Goal: Transaction & Acquisition: Download file/media

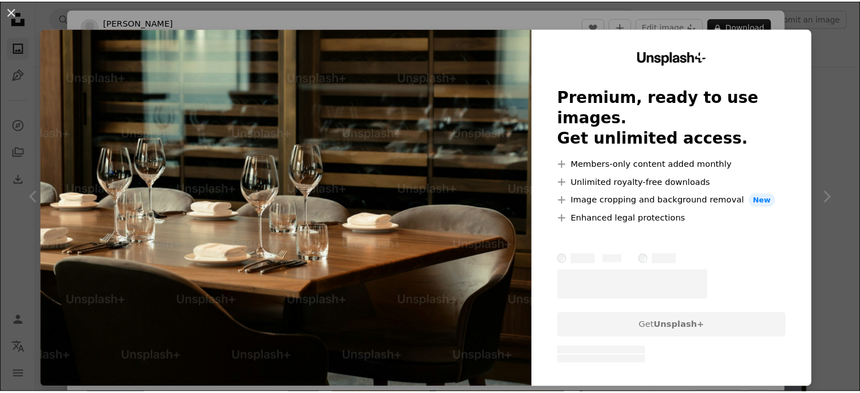
scroll to position [1747, 0]
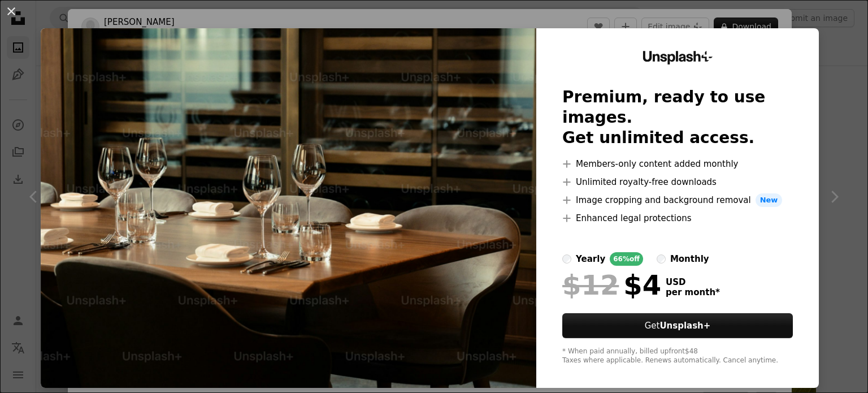
click at [393, 234] on img at bounding box center [289, 208] width 496 height 360
click at [18, 10] on button "An X shape" at bounding box center [12, 12] width 14 height 14
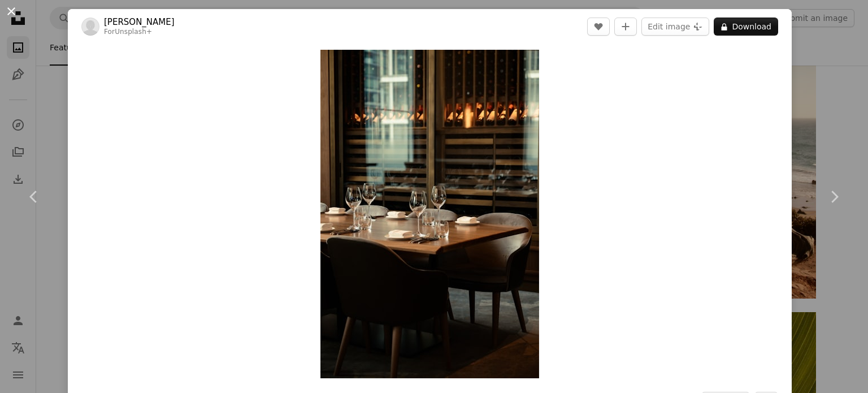
click at [13, 14] on button "An X shape" at bounding box center [12, 12] width 14 height 14
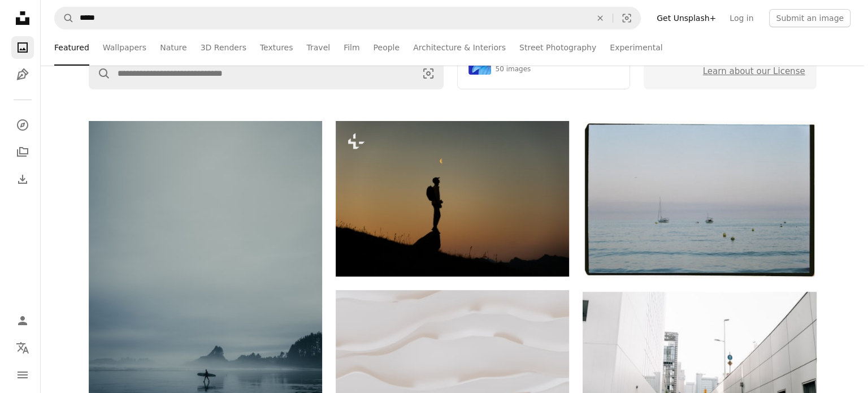
scroll to position [183, 0]
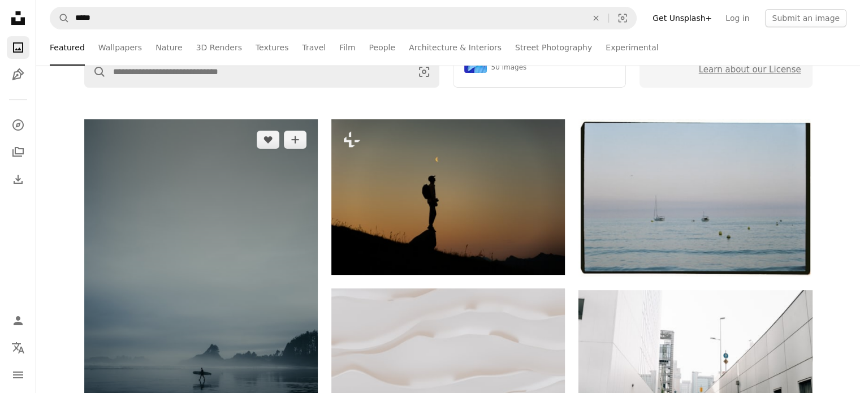
click at [278, 196] on img at bounding box center [201, 294] width 234 height 351
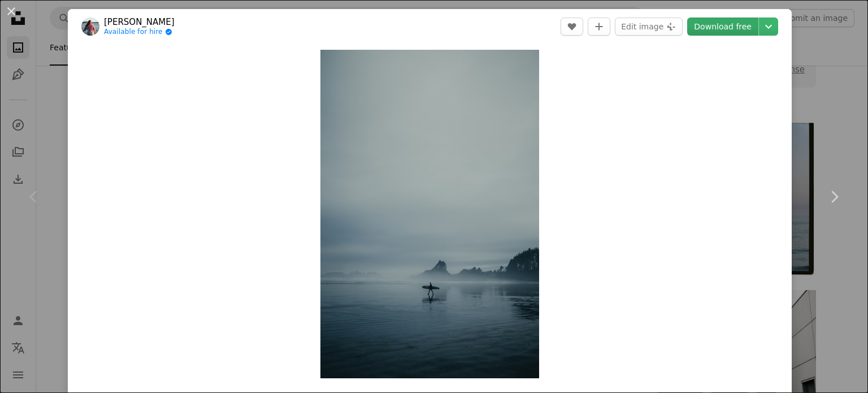
click at [711, 26] on link "Download free" at bounding box center [722, 27] width 71 height 18
